Goal: Information Seeking & Learning: Learn about a topic

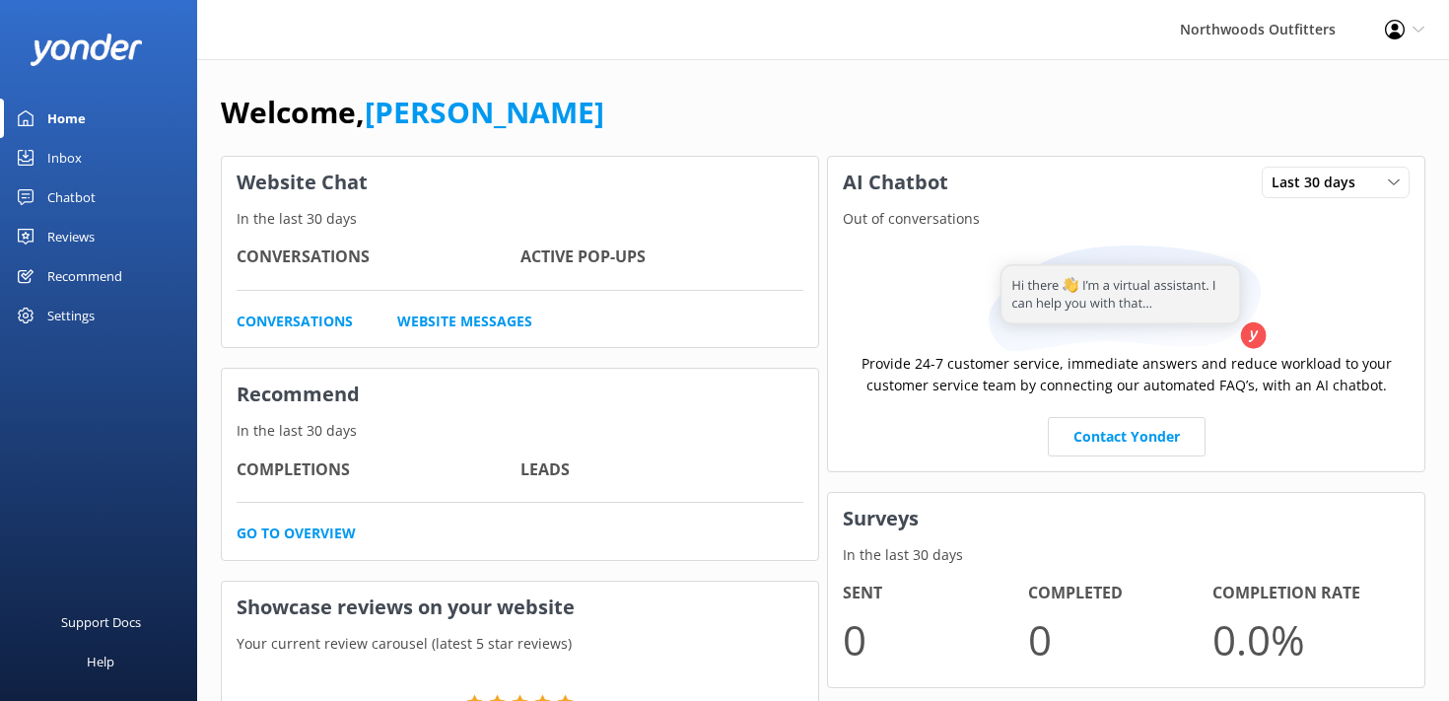
click at [553, 108] on div "Welcome, [PERSON_NAME]" at bounding box center [823, 122] width 1205 height 67
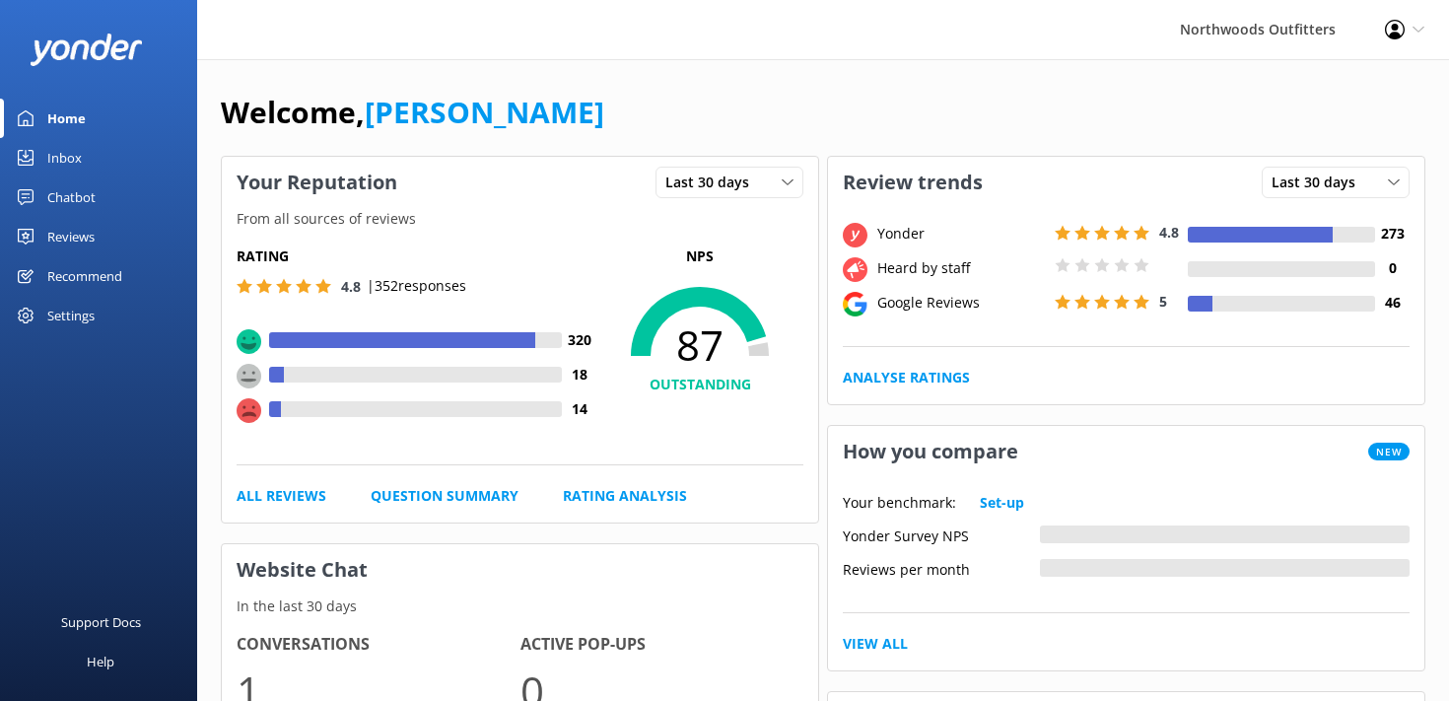
click at [77, 237] on div "Reviews" at bounding box center [70, 236] width 47 height 39
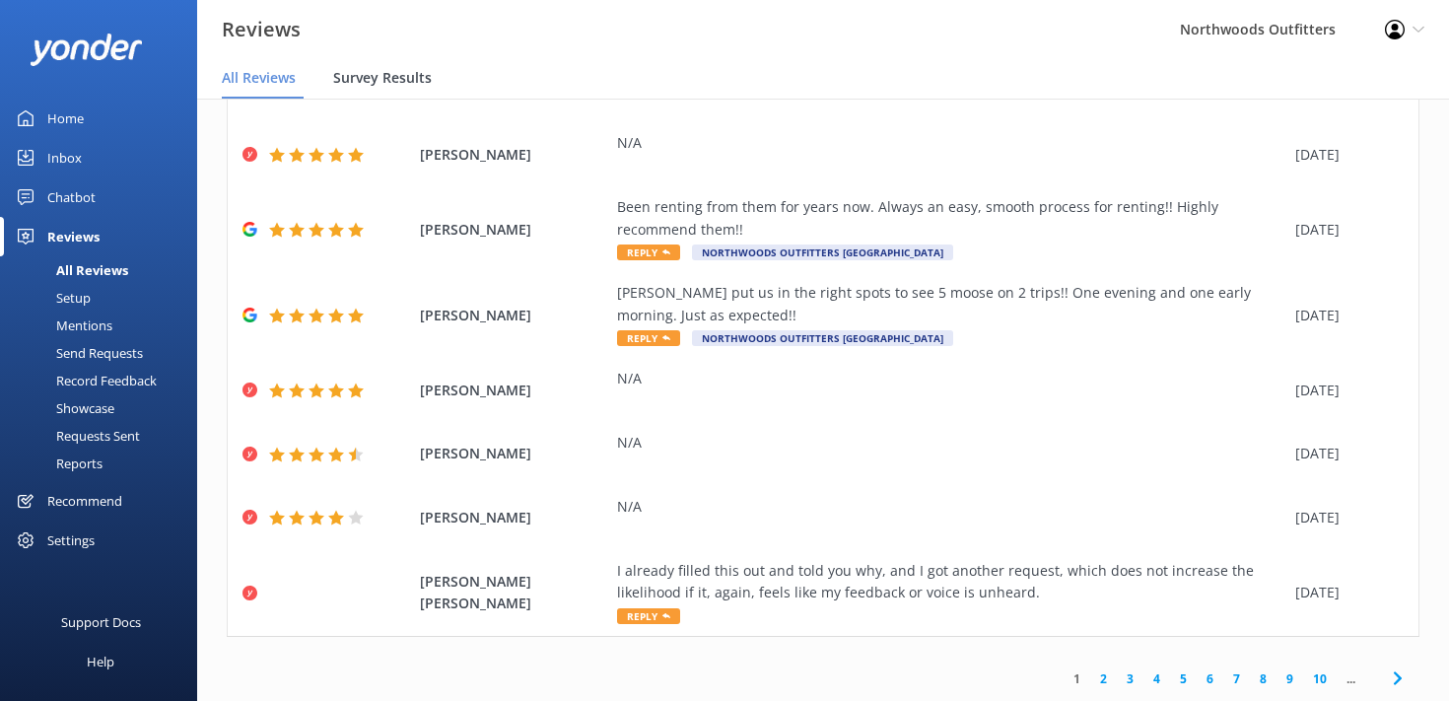
click at [384, 79] on span "Survey Results" at bounding box center [382, 78] width 99 height 20
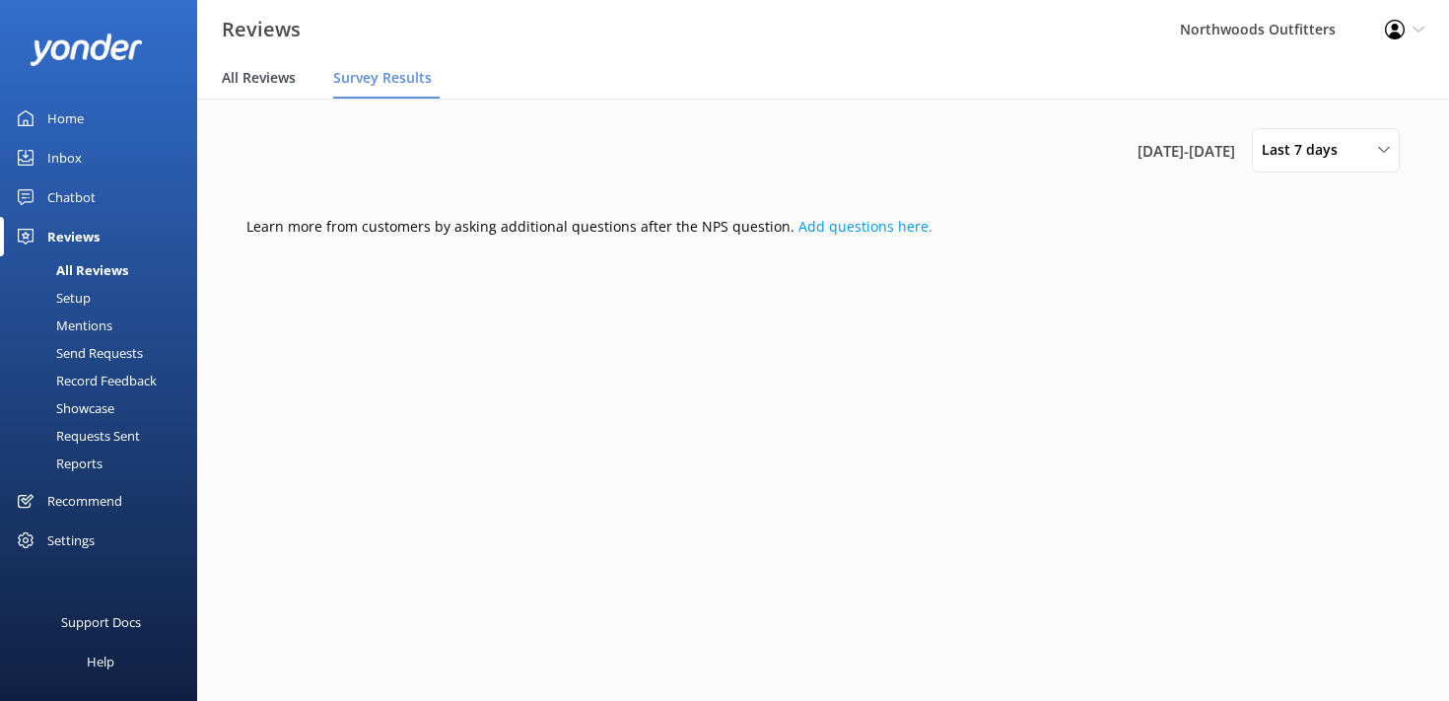
click at [254, 75] on span "All Reviews" at bounding box center [259, 78] width 74 height 20
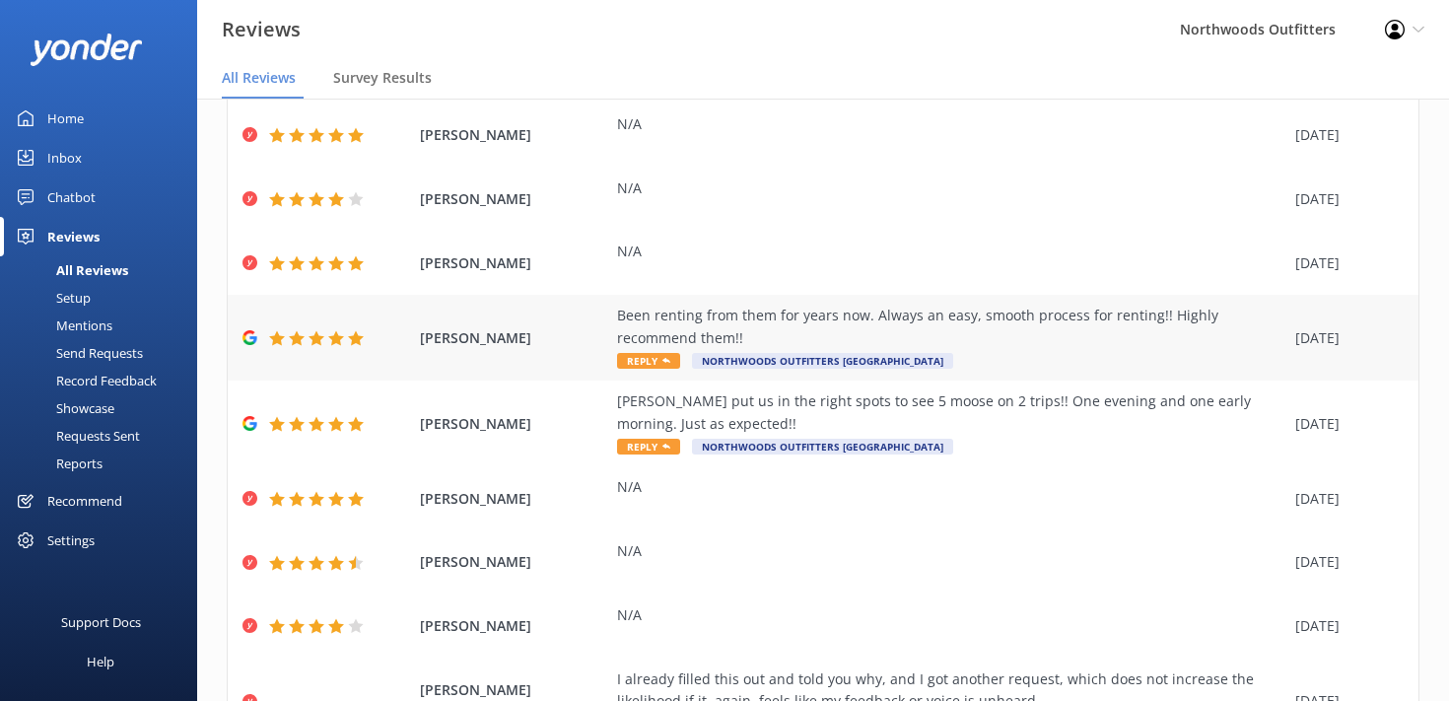
scroll to position [288, 0]
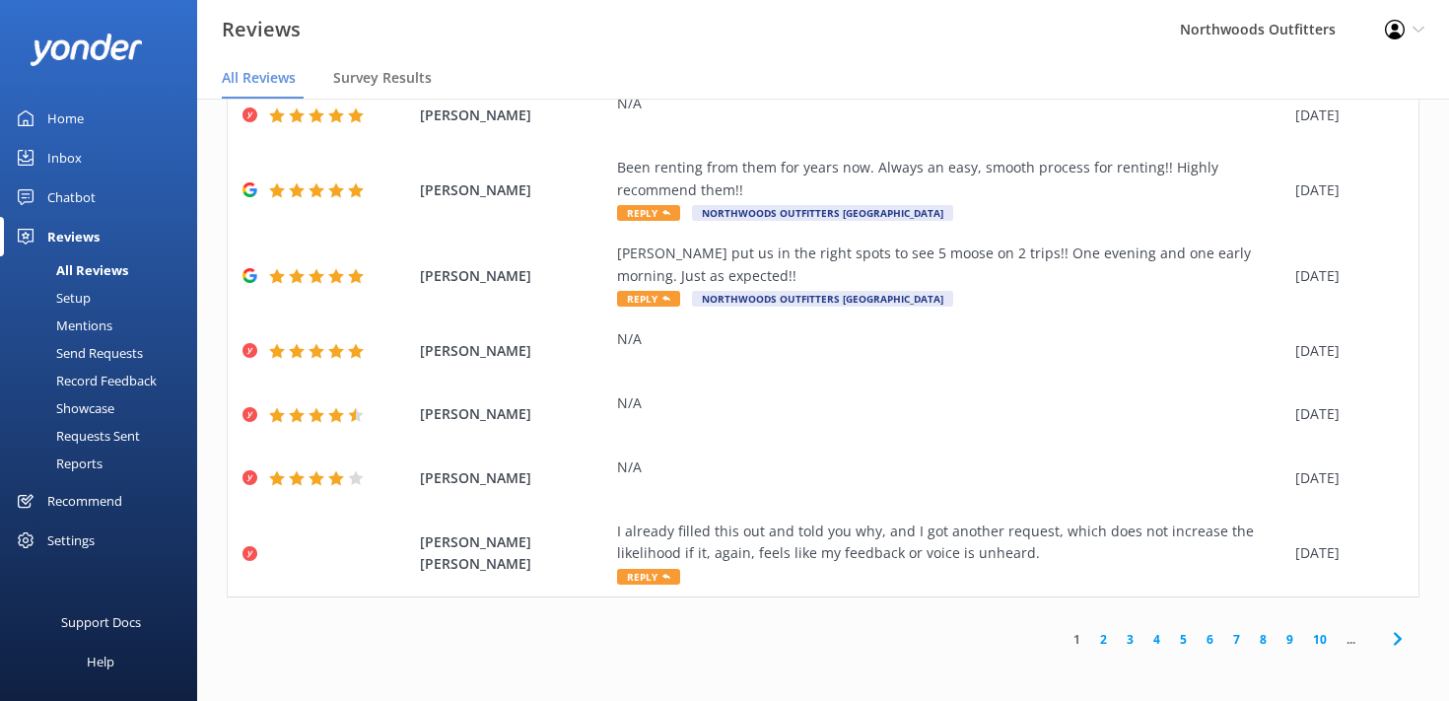
click at [1103, 638] on link "2" at bounding box center [1103, 639] width 27 height 19
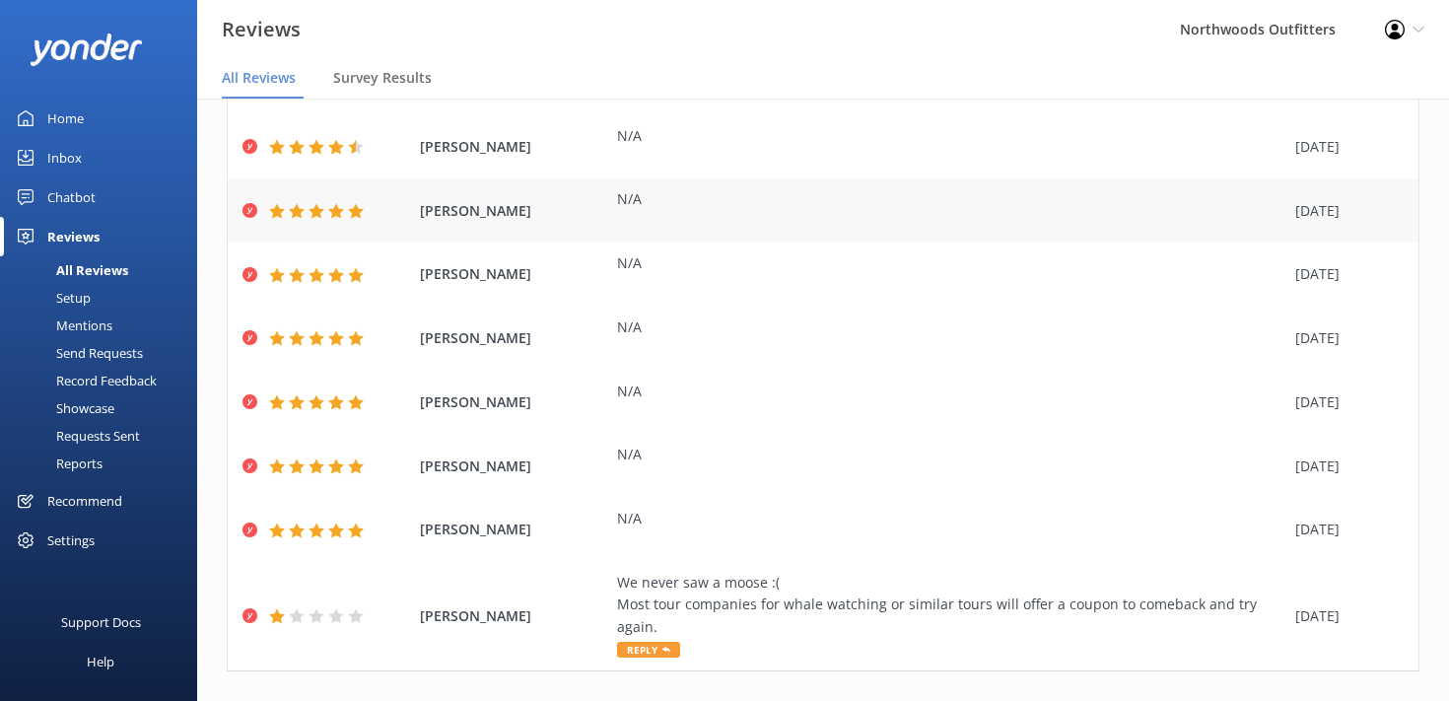
scroll to position [200, 0]
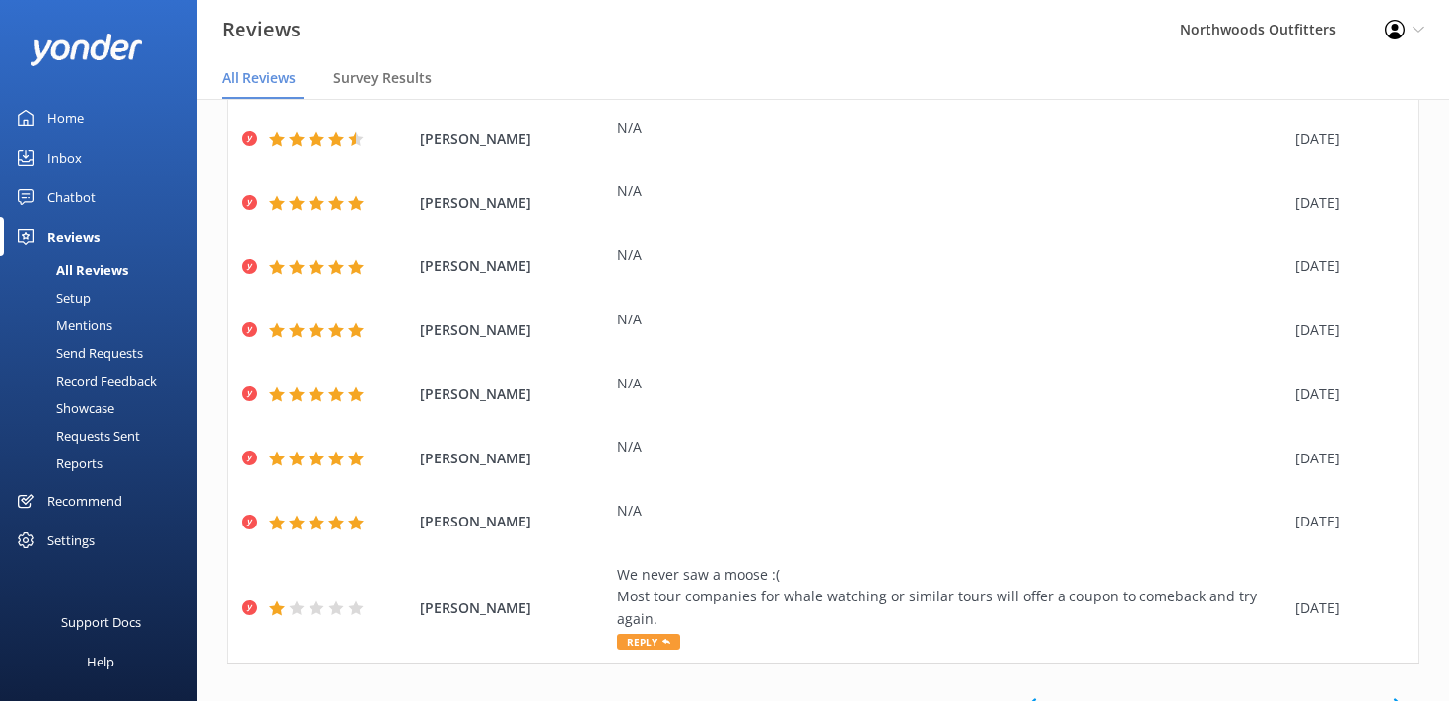
click at [1130, 696] on link "3" at bounding box center [1130, 705] width 27 height 19
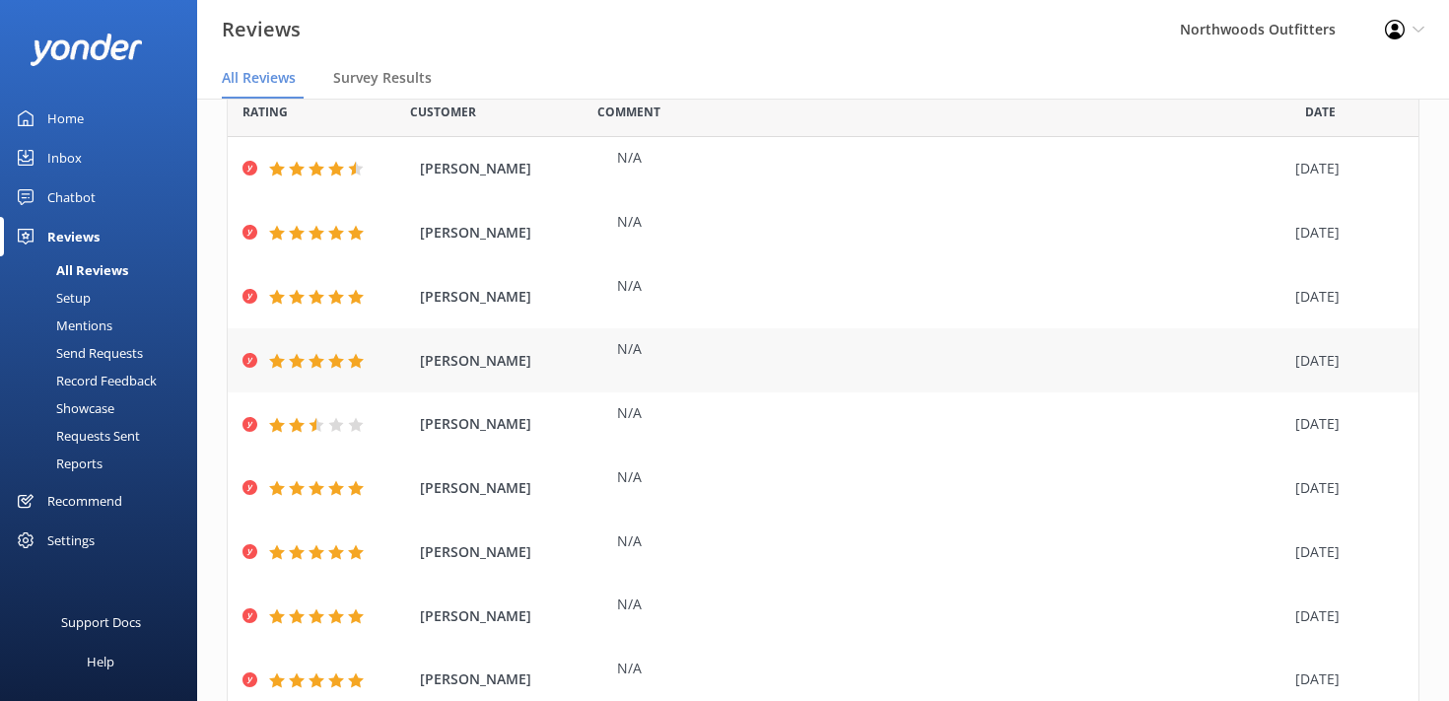
scroll to position [222, 0]
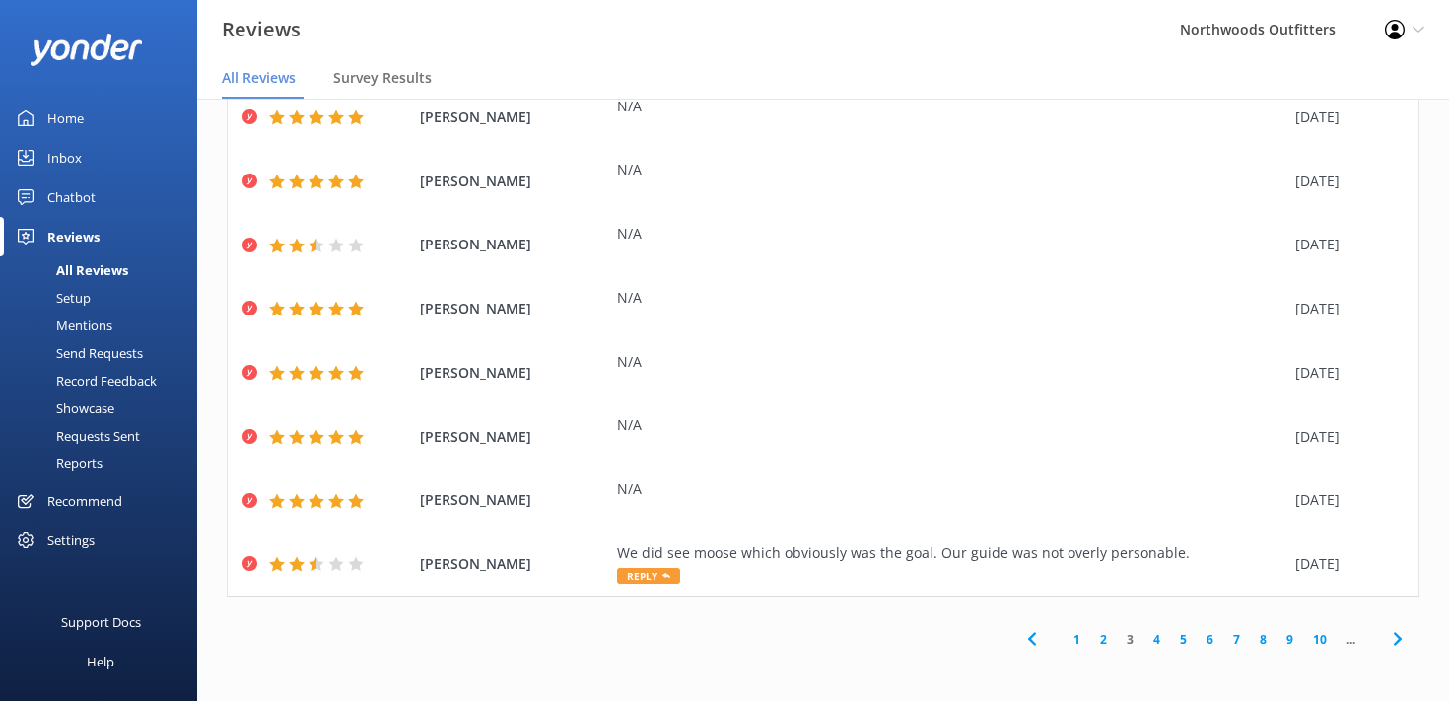
click at [1151, 642] on link "4" at bounding box center [1157, 639] width 27 height 19
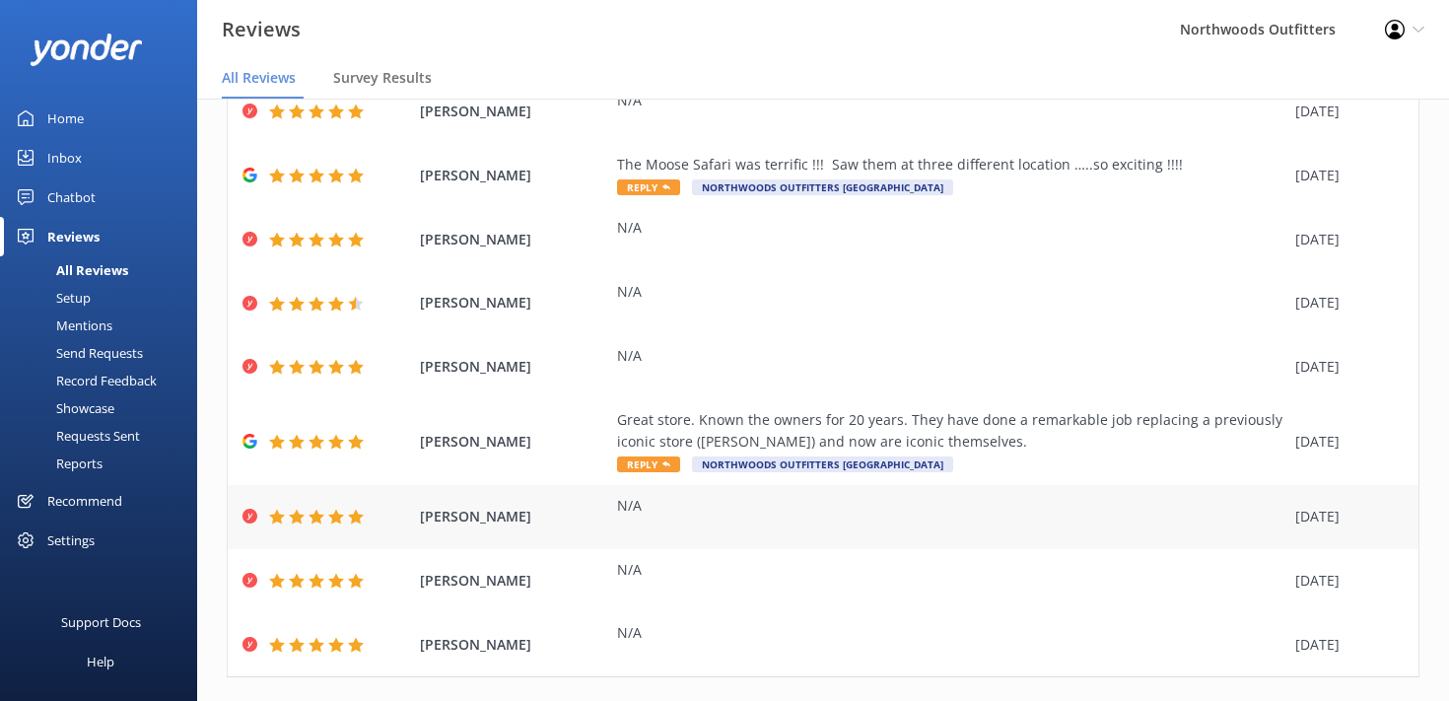
scroll to position [243, 0]
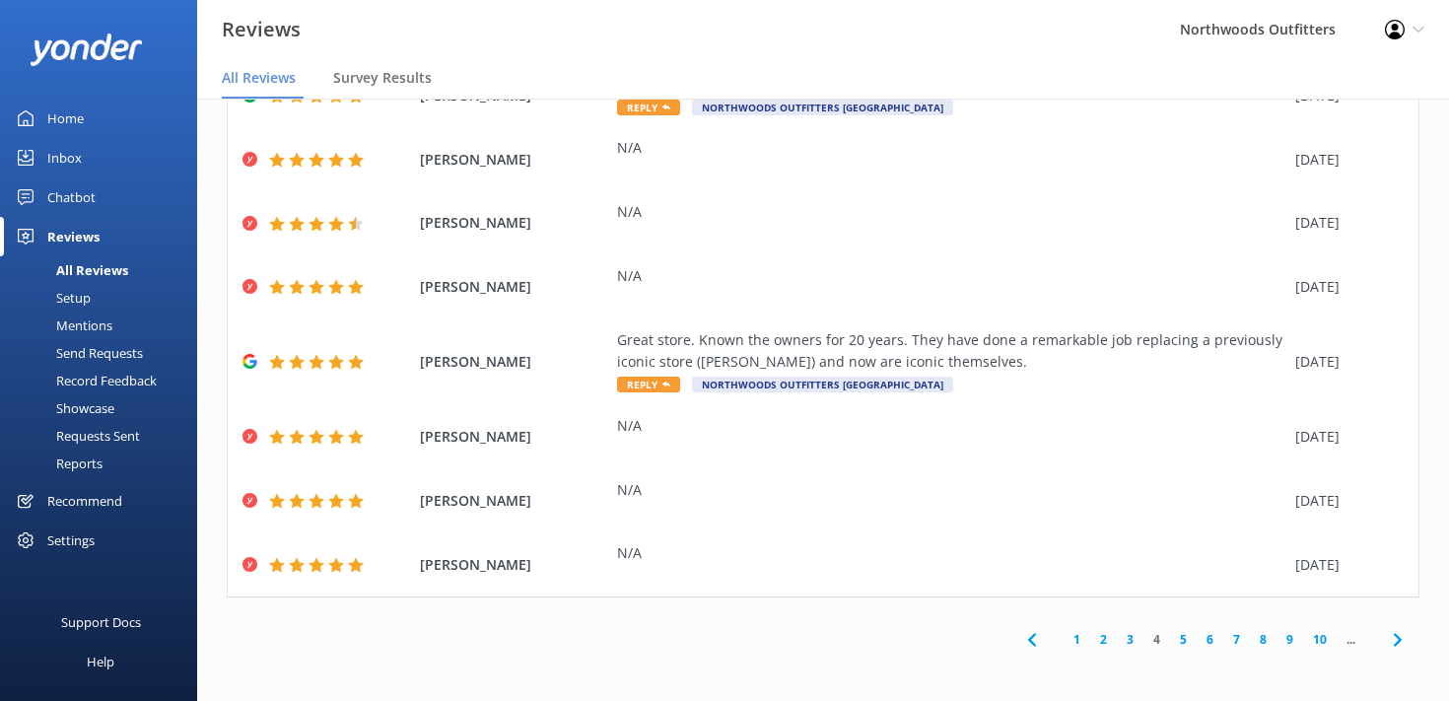
click at [1183, 637] on link "5" at bounding box center [1183, 639] width 27 height 19
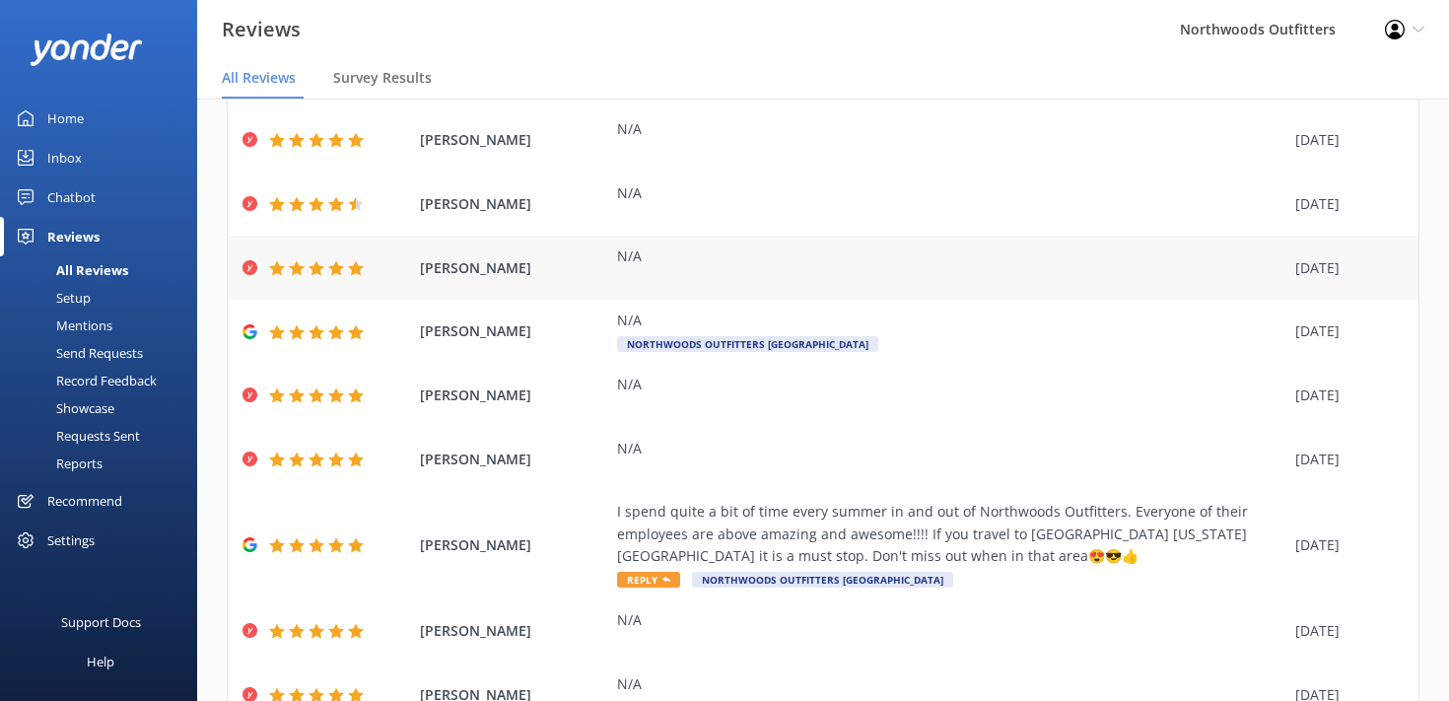
scroll to position [266, 0]
